Goal: Communication & Community: Answer question/provide support

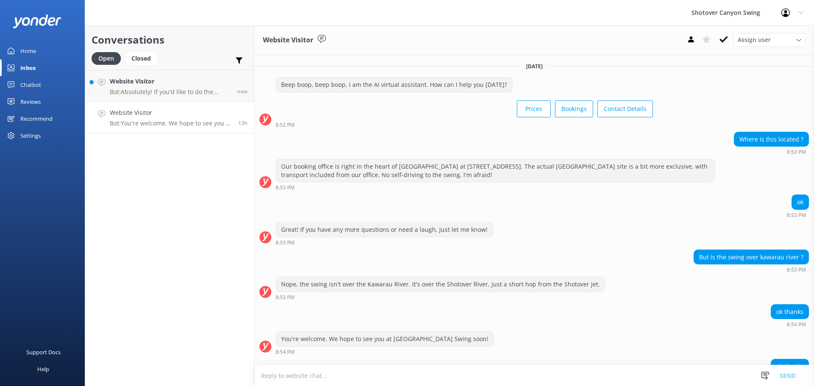
scroll to position [49, 0]
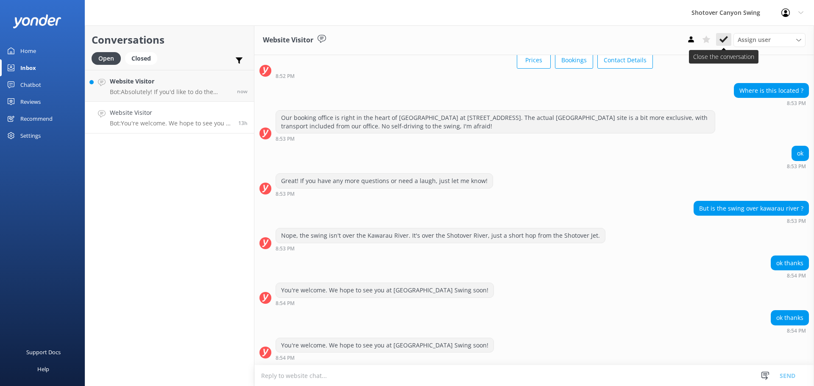
click at [724, 42] on use at bounding box center [724, 39] width 8 height 7
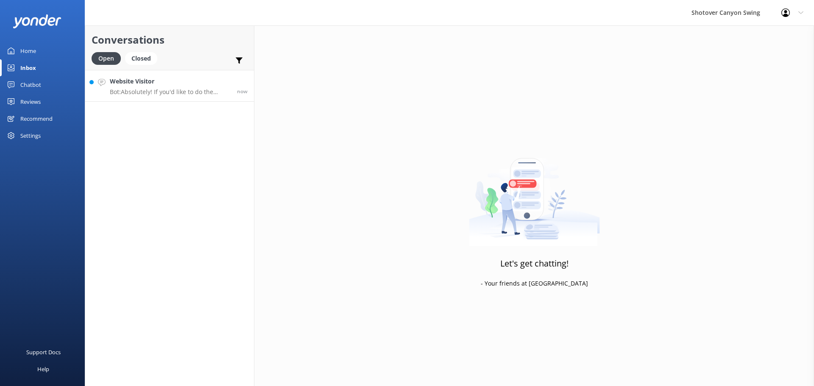
click at [202, 97] on link "Website Visitor Bot: Absolutely! If you'd like to do the swing and jet on diffe…" at bounding box center [169, 86] width 169 height 32
